Goal: Information Seeking & Learning: Find specific fact

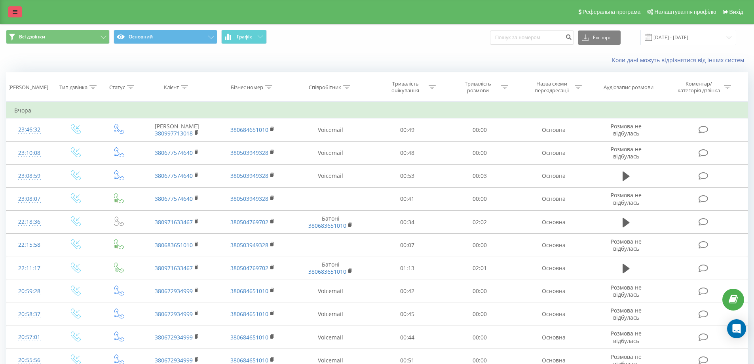
click at [17, 12] on icon at bounding box center [15, 12] width 5 height 6
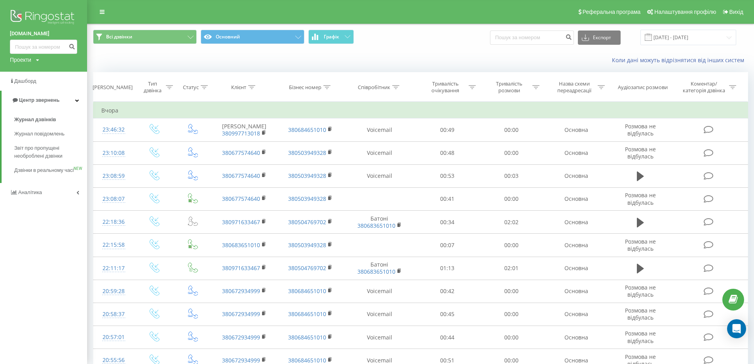
click at [53, 19] on img at bounding box center [43, 18] width 67 height 20
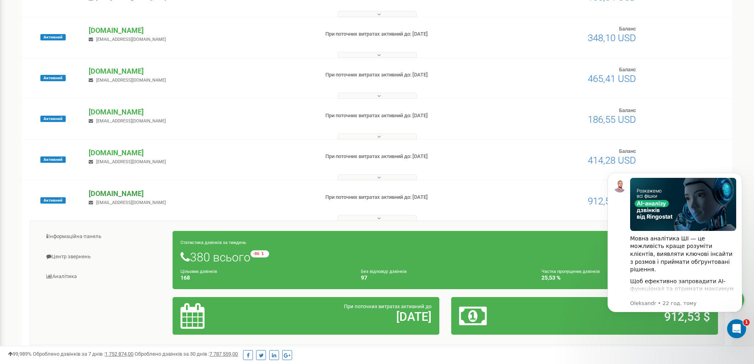
scroll to position [237, 0]
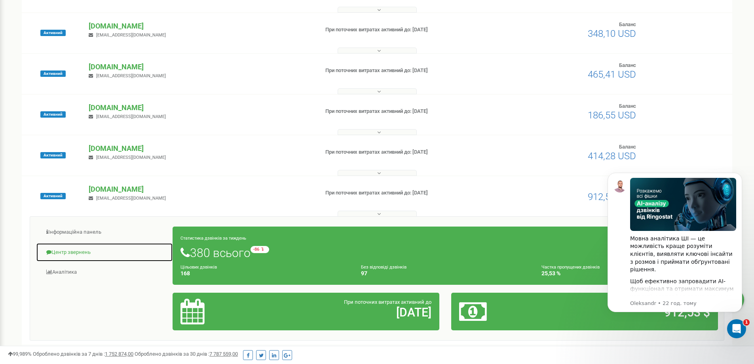
click at [52, 246] on link "Центр звернень" at bounding box center [104, 252] width 137 height 19
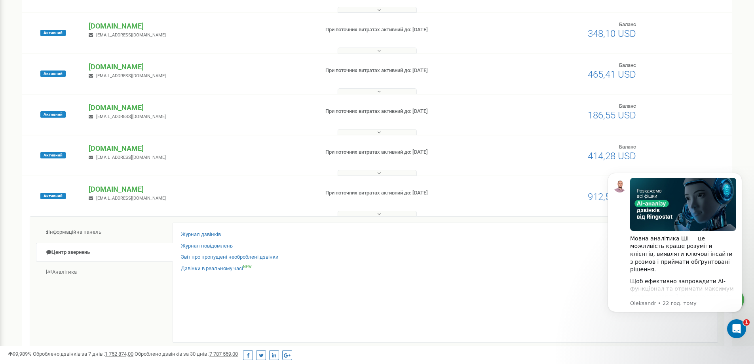
click at [209, 228] on div "Журнал дзвінків Журнал повідомлень Звіт про пропущені необроблені дзвінки Дзвін…" at bounding box center [445, 282] width 545 height 120
click at [208, 230] on div "Журнал дзвінків Журнал повідомлень Звіт про пропущені необроблені дзвінки Дзвін…" at bounding box center [445, 282] width 545 height 120
click at [209, 233] on link "Журнал дзвінків" at bounding box center [201, 235] width 40 height 8
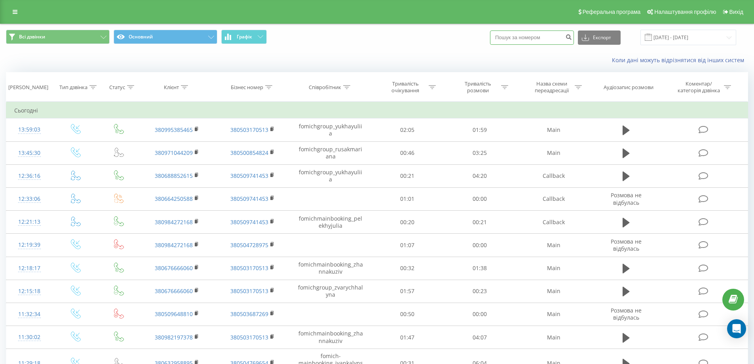
click at [543, 38] on input at bounding box center [532, 37] width 84 height 14
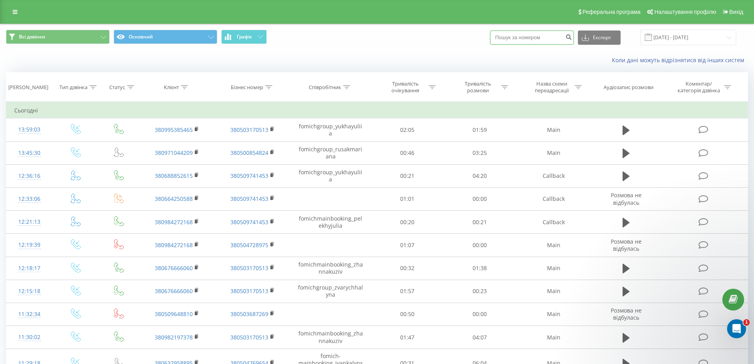
paste input "380672836015"
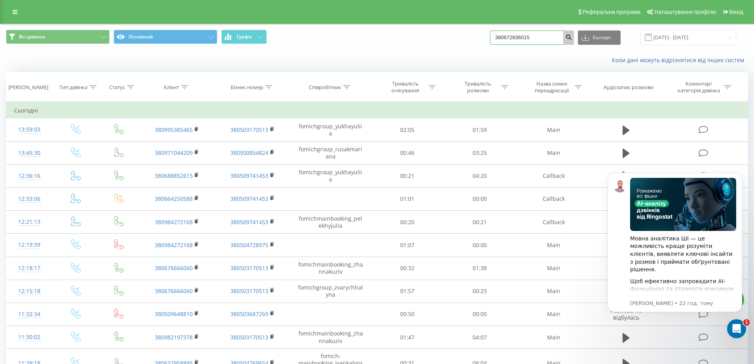
type input "380672836015"
click at [573, 41] on button "submit" at bounding box center [568, 37] width 11 height 14
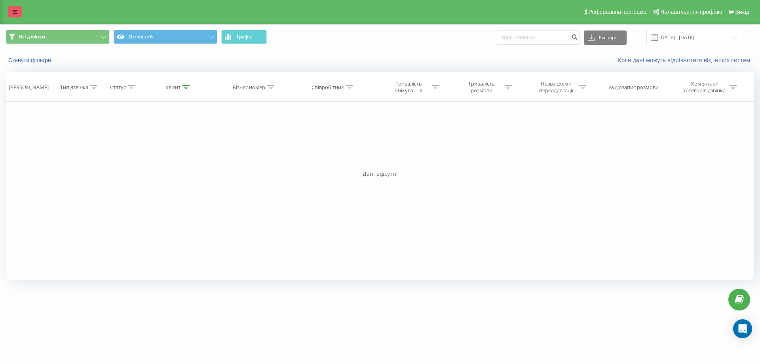
click at [15, 10] on icon at bounding box center [15, 12] width 5 height 6
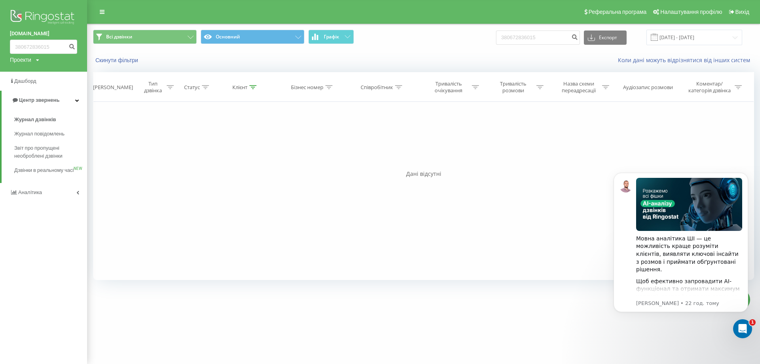
click at [61, 18] on img at bounding box center [43, 18] width 67 height 20
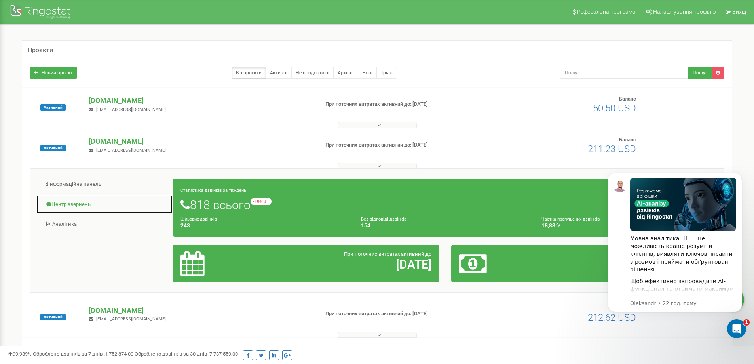
click at [74, 208] on link "Центр звернень" at bounding box center [104, 204] width 137 height 19
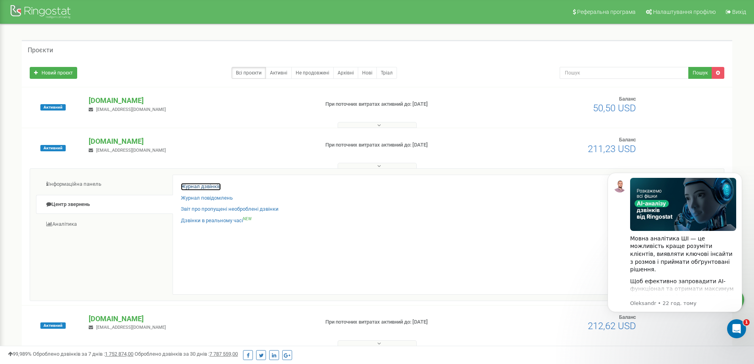
click at [199, 188] on link "Журнал дзвінків" at bounding box center [201, 187] width 40 height 8
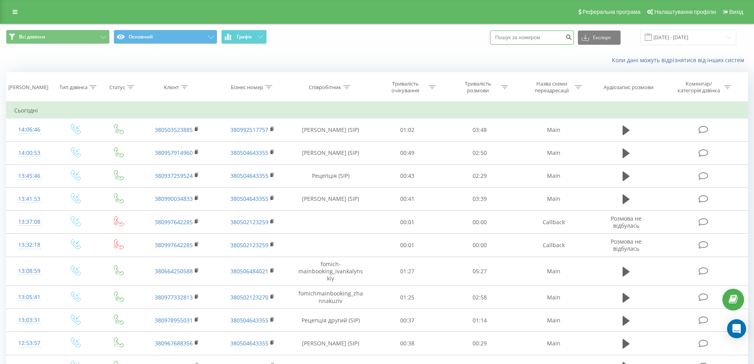
click at [563, 34] on input at bounding box center [532, 37] width 84 height 14
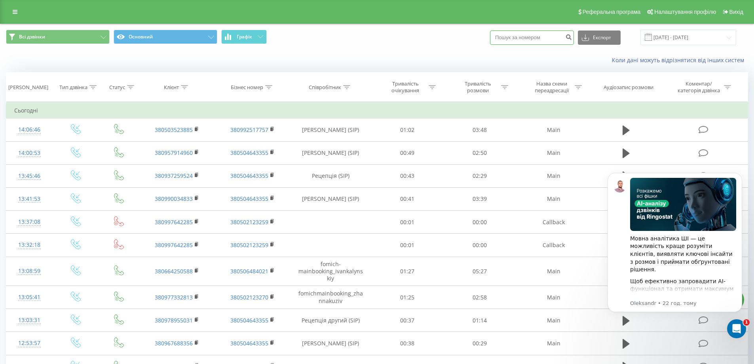
paste input "380672836015"
type input "380672836015"
click at [572, 36] on icon "submit" at bounding box center [568, 36] width 7 height 5
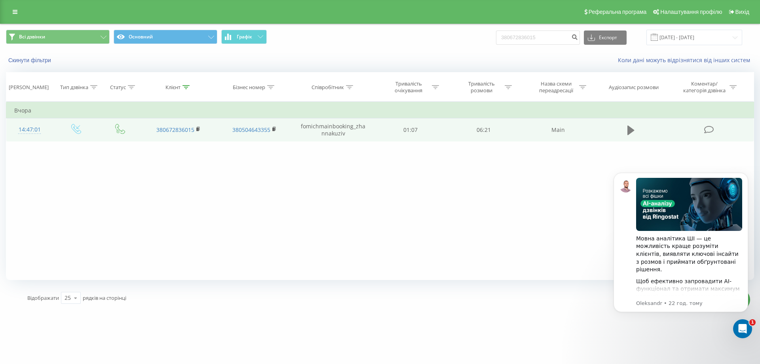
click at [630, 131] on icon at bounding box center [630, 129] width 7 height 9
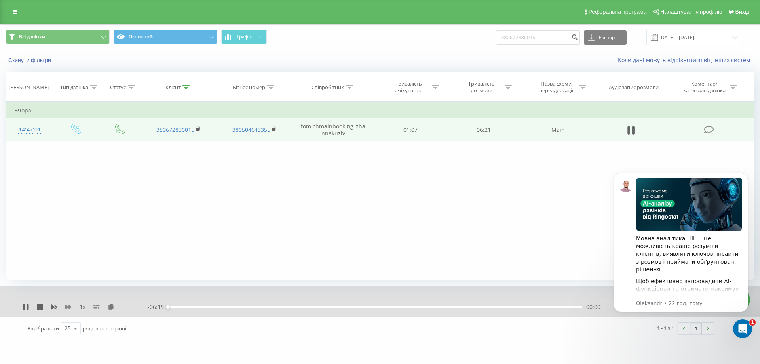
click at [70, 307] on icon at bounding box center [68, 306] width 6 height 5
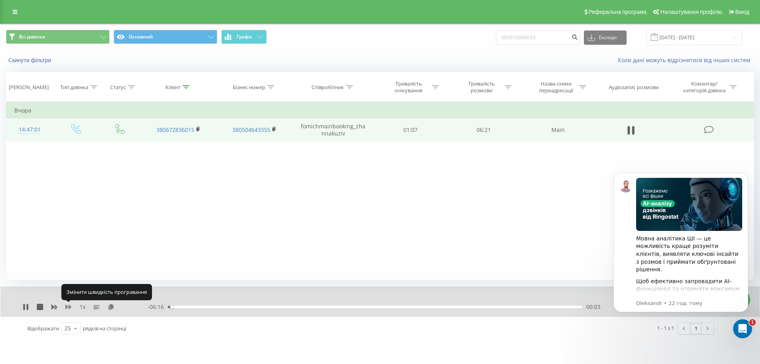
click at [70, 307] on icon at bounding box center [68, 306] width 6 height 5
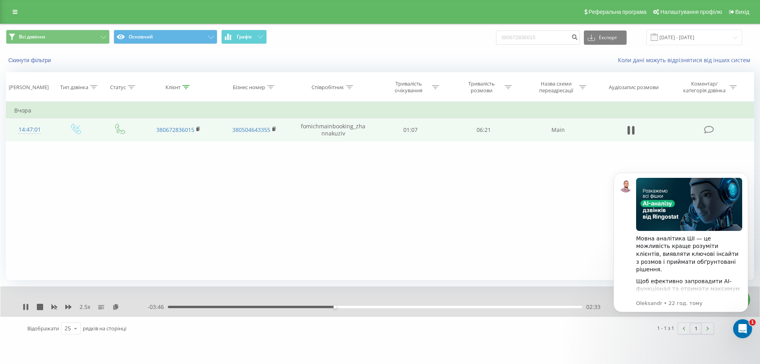
click at [361, 305] on div "- 03:46 02:33 02:33" at bounding box center [378, 307] width 461 height 8
click at [365, 307] on div "03:01" at bounding box center [375, 307] width 414 height 2
click at [382, 307] on div "03:16" at bounding box center [375, 307] width 414 height 2
click at [396, 307] on div "03:29" at bounding box center [375, 307] width 414 height 2
click at [414, 308] on div "03:29" at bounding box center [375, 307] width 414 height 2
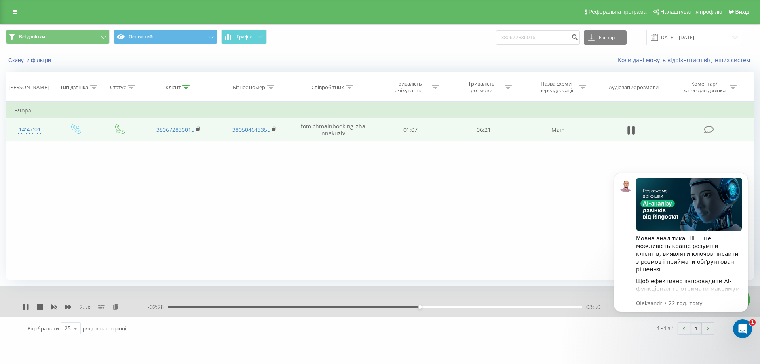
click at [426, 306] on div "03:50" at bounding box center [375, 307] width 414 height 2
click at [442, 308] on div "04:01" at bounding box center [375, 307] width 414 height 2
drag, startPoint x: 483, startPoint y: 307, endPoint x: 295, endPoint y: 303, distance: 188.0
click at [295, 305] on div "01:57" at bounding box center [295, 306] width 3 height 3
drag, startPoint x: 576, startPoint y: 306, endPoint x: 187, endPoint y: 299, distance: 388.7
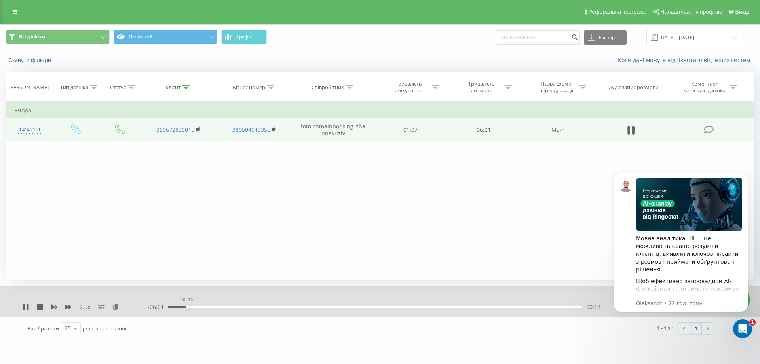
click at [187, 305] on div "00:18" at bounding box center [187, 306] width 3 height 3
click at [24, 307] on icon at bounding box center [24, 307] width 2 height 6
click at [11, 1] on div "Реферальна програма Налаштування профілю Вихід" at bounding box center [380, 12] width 760 height 24
click at [13, 11] on icon at bounding box center [15, 12] width 5 height 6
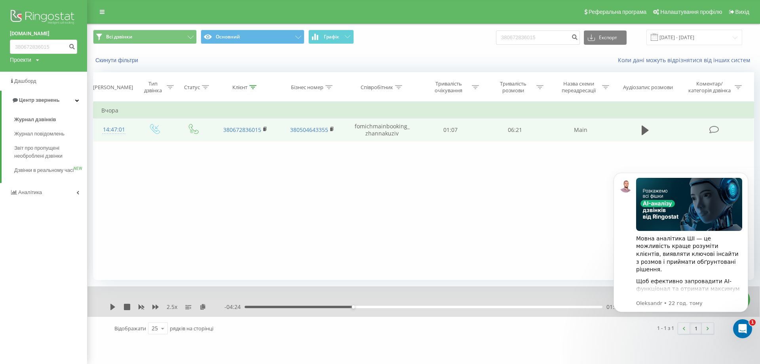
click at [33, 15] on img at bounding box center [43, 18] width 67 height 20
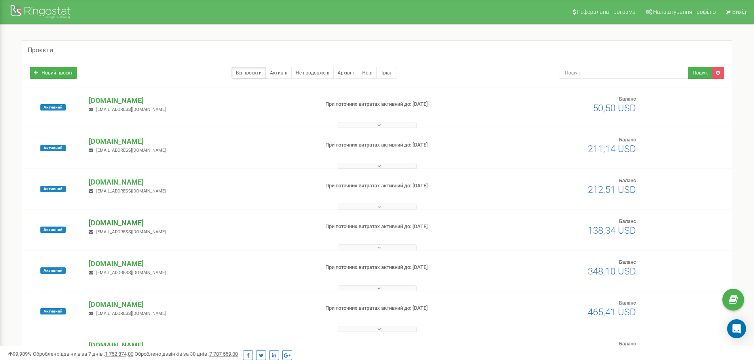
click at [142, 220] on p "[DOMAIN_NAME]" at bounding box center [201, 223] width 224 height 10
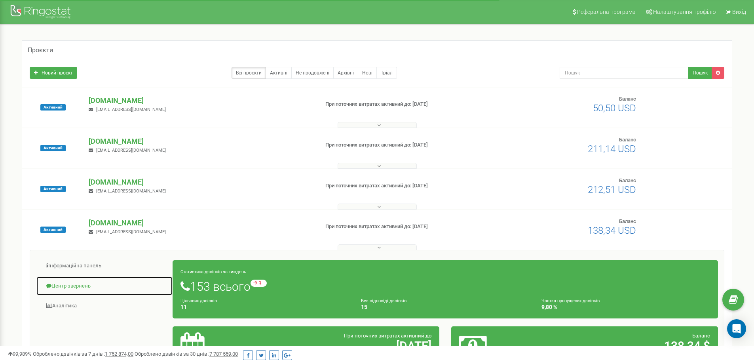
click at [76, 286] on link "Центр звернень" at bounding box center [104, 285] width 137 height 19
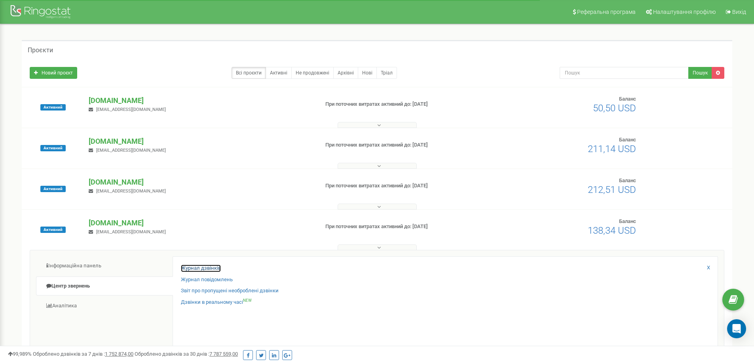
click at [198, 268] on link "Журнал дзвінків" at bounding box center [201, 268] width 40 height 8
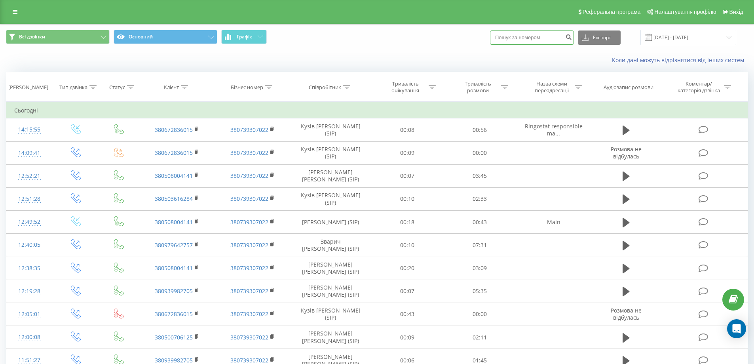
click at [552, 38] on input at bounding box center [532, 37] width 84 height 14
paste input "380676757714"
type input "380676757714"
click at [572, 38] on icon "submit" at bounding box center [568, 36] width 7 height 5
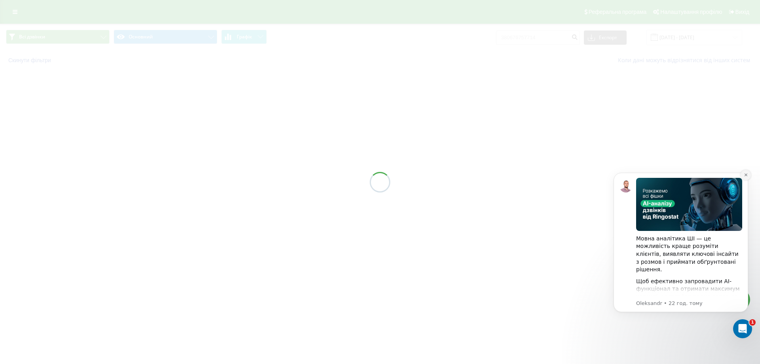
click at [745, 174] on icon "Dismiss notification" at bounding box center [745, 174] width 3 height 3
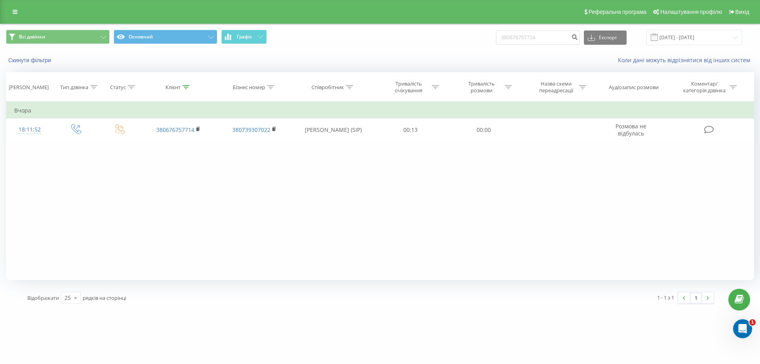
click at [192, 89] on div "Клієнт" at bounding box center [178, 87] width 76 height 7
click at [213, 243] on div "Фільтрувати за умовою Дорівнює Введіть значення Скасувати OK Фільтрувати за умо…" at bounding box center [380, 191] width 748 height 178
click at [216, 109] on icon at bounding box center [216, 108] width 4 height 4
click at [11, 16] on link at bounding box center [15, 11] width 14 height 11
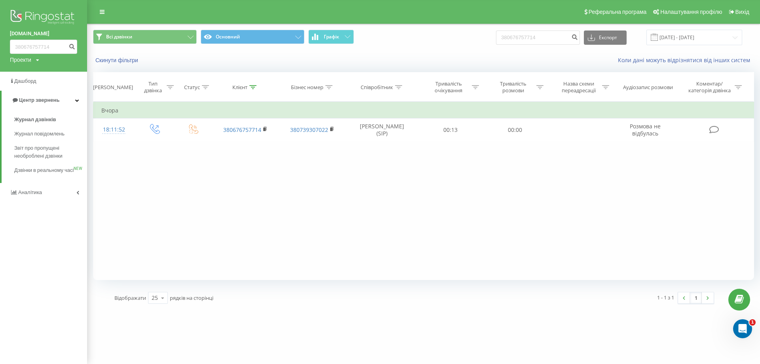
click at [49, 17] on img at bounding box center [43, 18] width 67 height 20
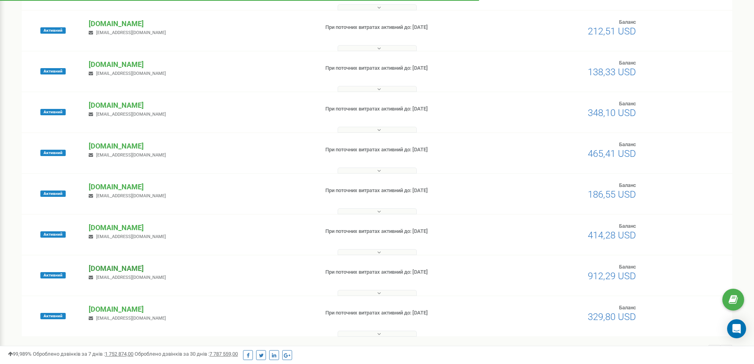
click at [121, 264] on p "[DOMAIN_NAME]" at bounding box center [201, 268] width 224 height 10
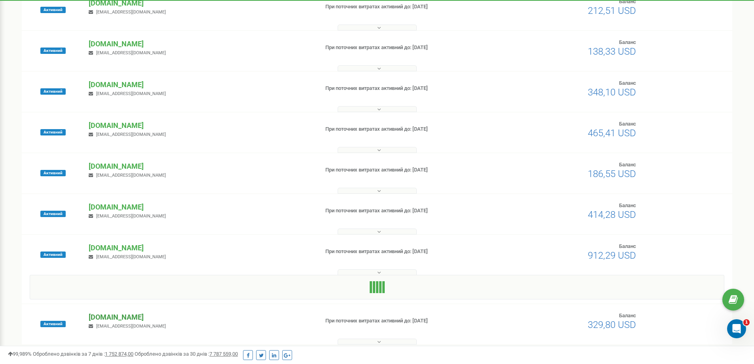
scroll to position [203, 0]
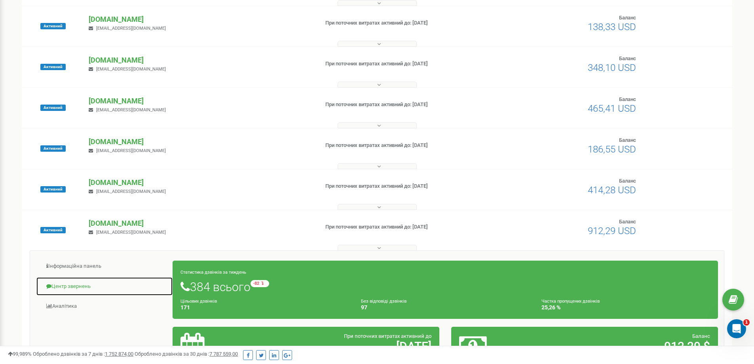
click at [79, 287] on link "Центр звернень" at bounding box center [104, 286] width 137 height 19
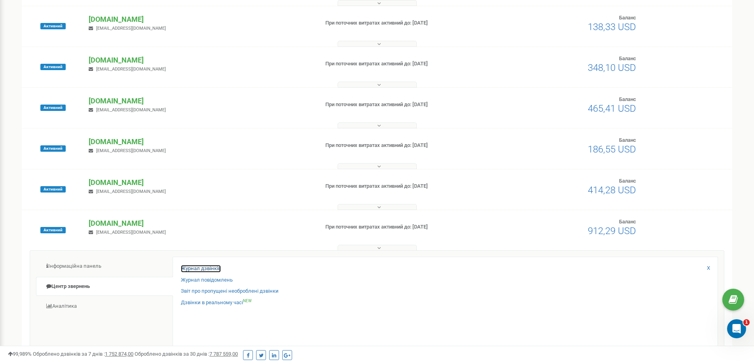
click at [203, 267] on link "Журнал дзвінків" at bounding box center [201, 269] width 40 height 8
